Goal: Entertainment & Leisure: Consume media (video, audio)

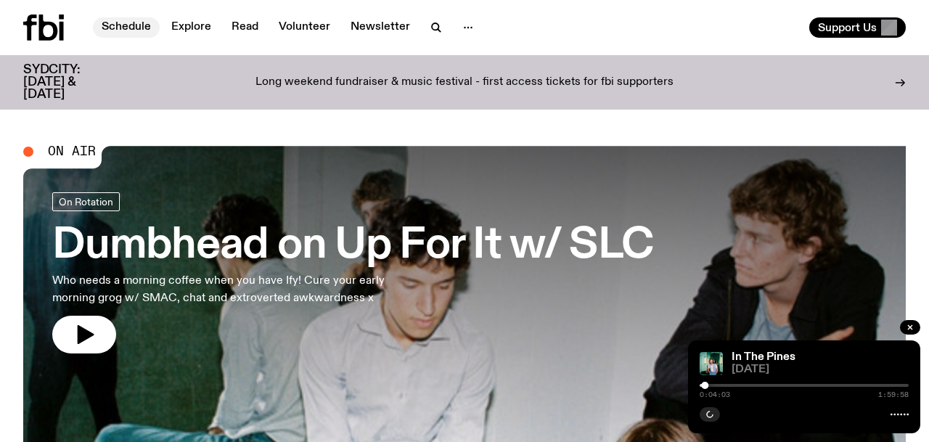
click at [107, 23] on link "Schedule" at bounding box center [126, 27] width 67 height 20
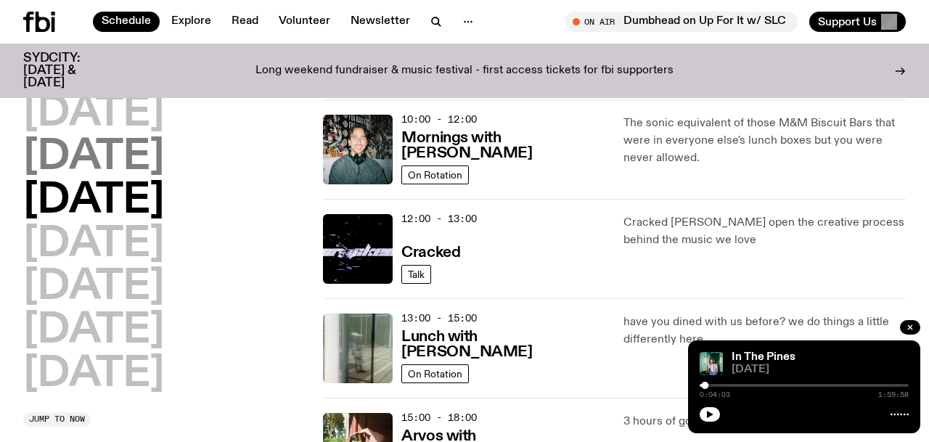
click at [89, 163] on h2 "[DATE]" at bounding box center [93, 157] width 141 height 41
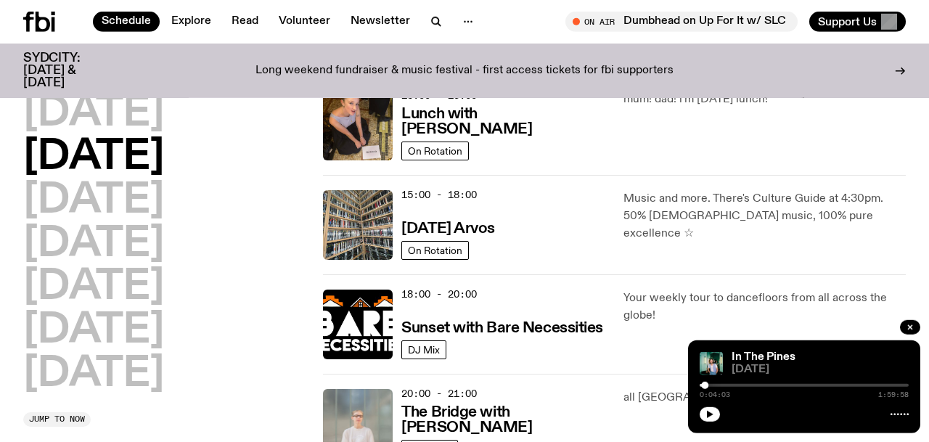
scroll to position [463, 0]
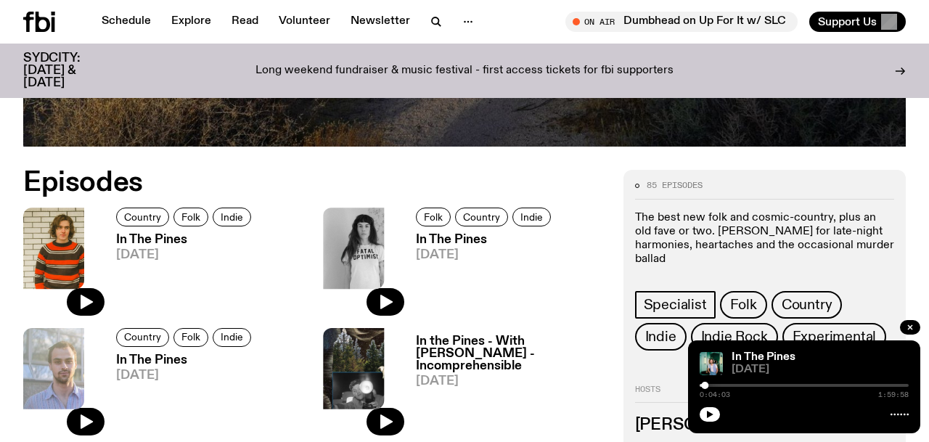
scroll to position [566, 0]
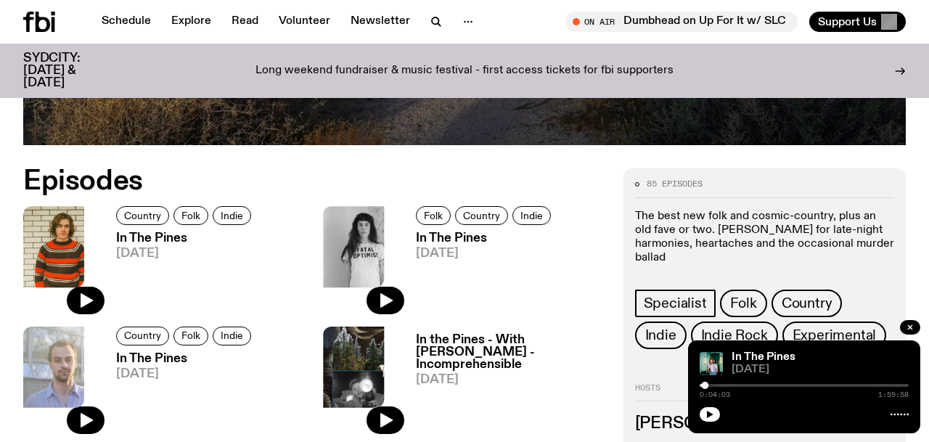
click at [116, 232] on h3 "In The Pines" at bounding box center [185, 238] width 139 height 12
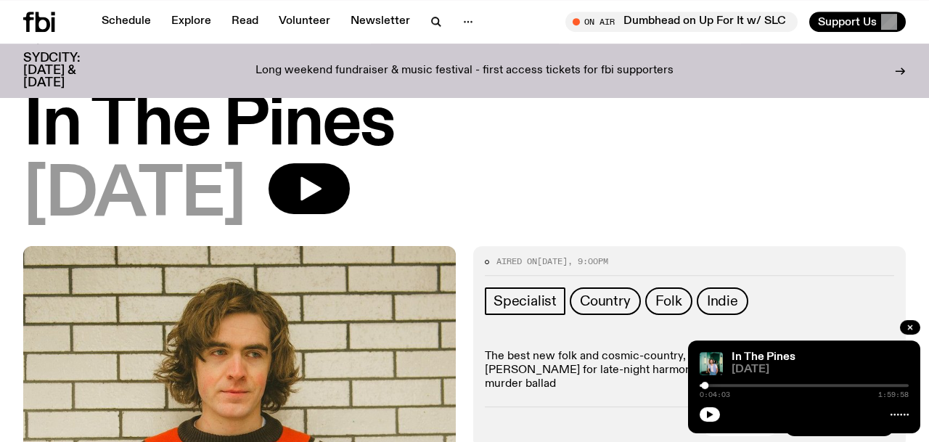
scroll to position [66, 0]
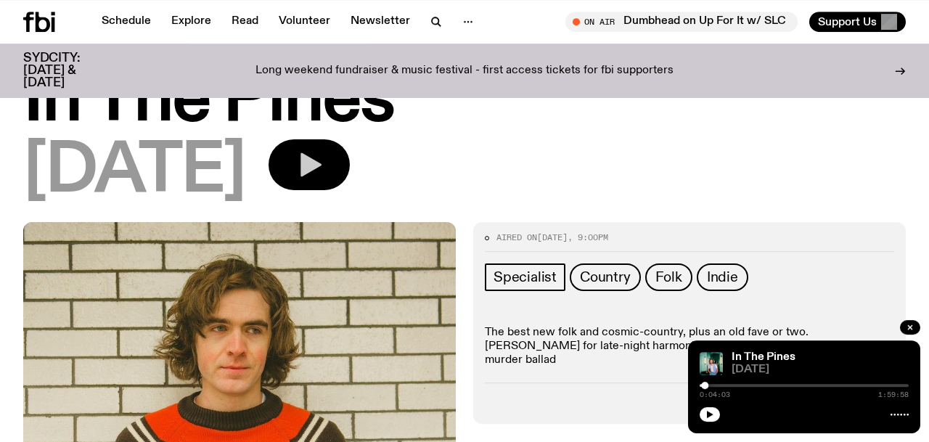
click at [322, 154] on icon "button" at bounding box center [311, 165] width 21 height 24
click at [781, 395] on div "0:00:00 1:59:58" at bounding box center [804, 389] width 209 height 17
